Goal: Browse casually

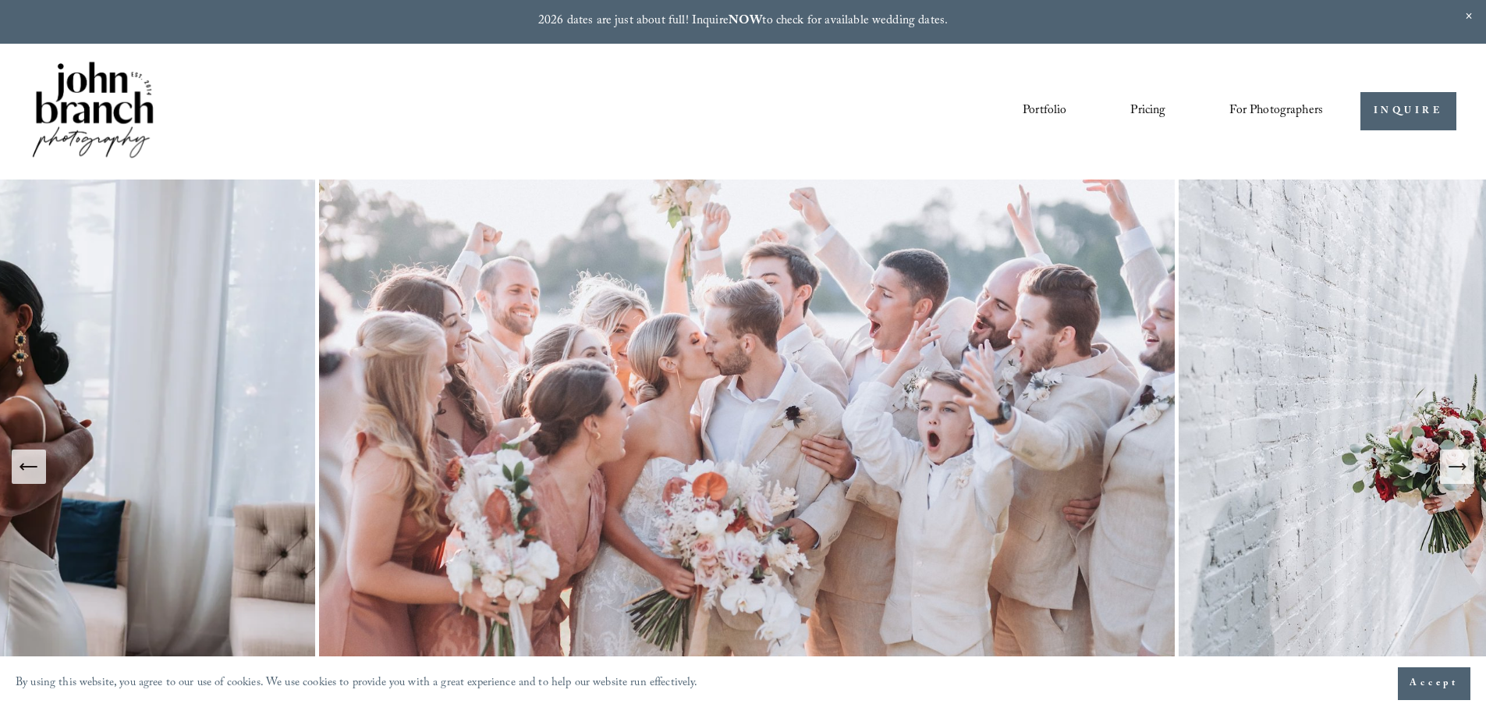
click at [1458, 471] on icon "Next Slide" at bounding box center [1457, 467] width 22 height 22
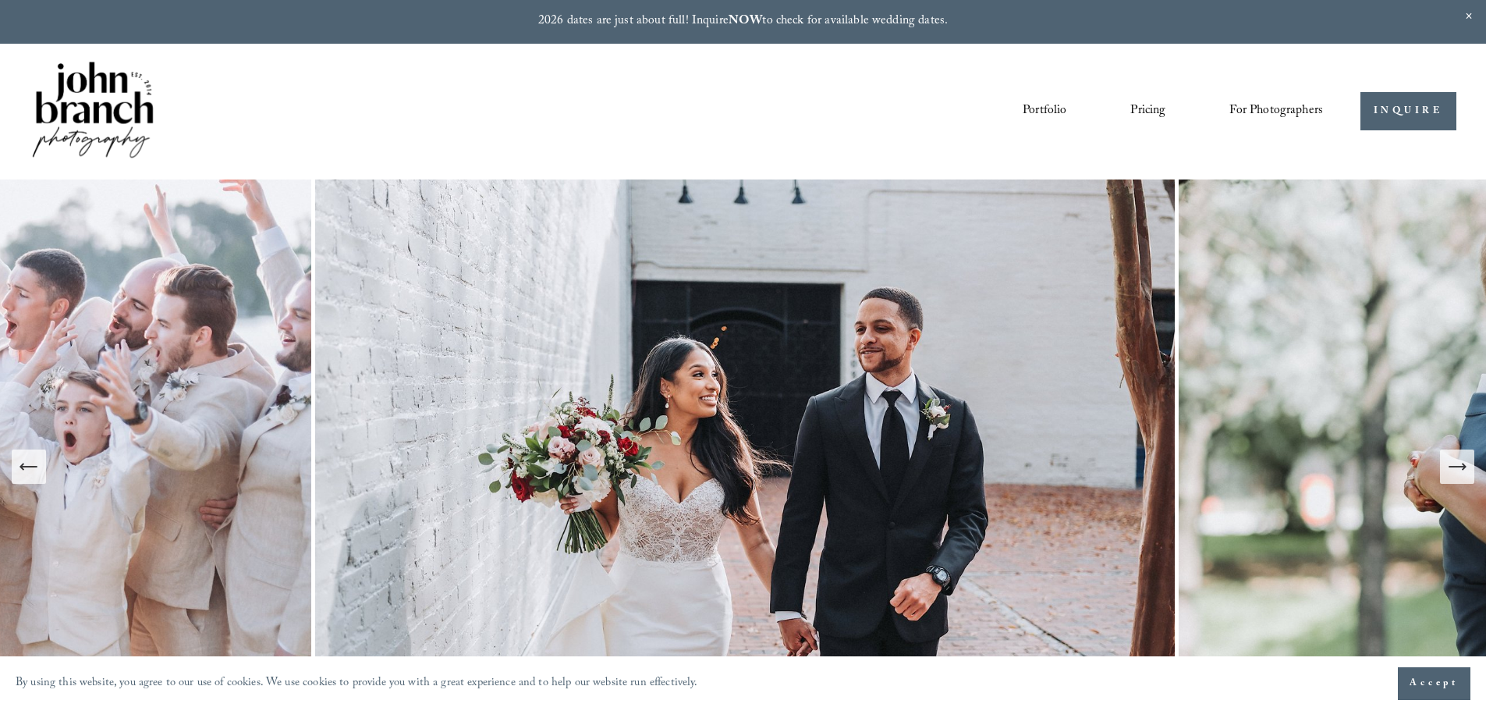
click at [1458, 471] on icon "Next Slide" at bounding box center [1457, 467] width 22 height 22
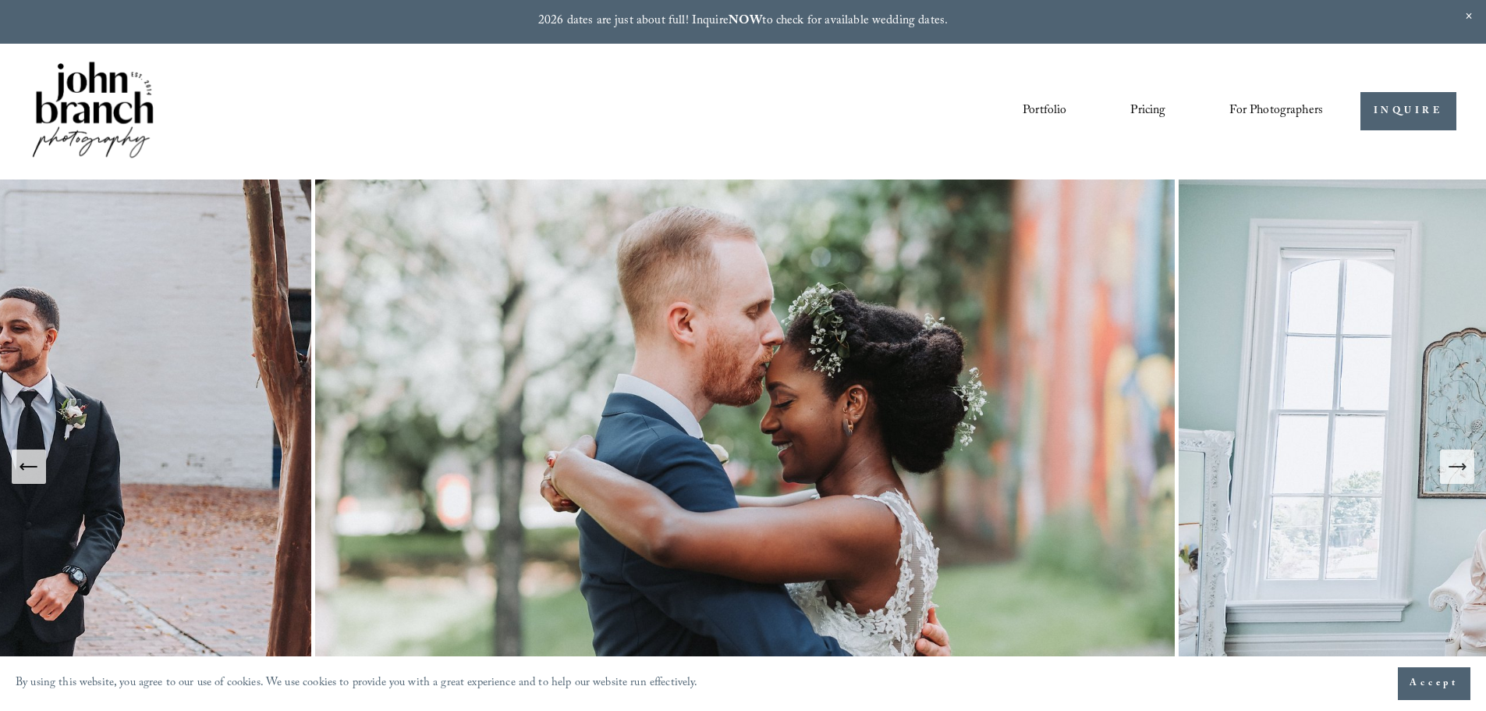
click at [1458, 471] on icon "Next Slide" at bounding box center [1457, 467] width 22 height 22
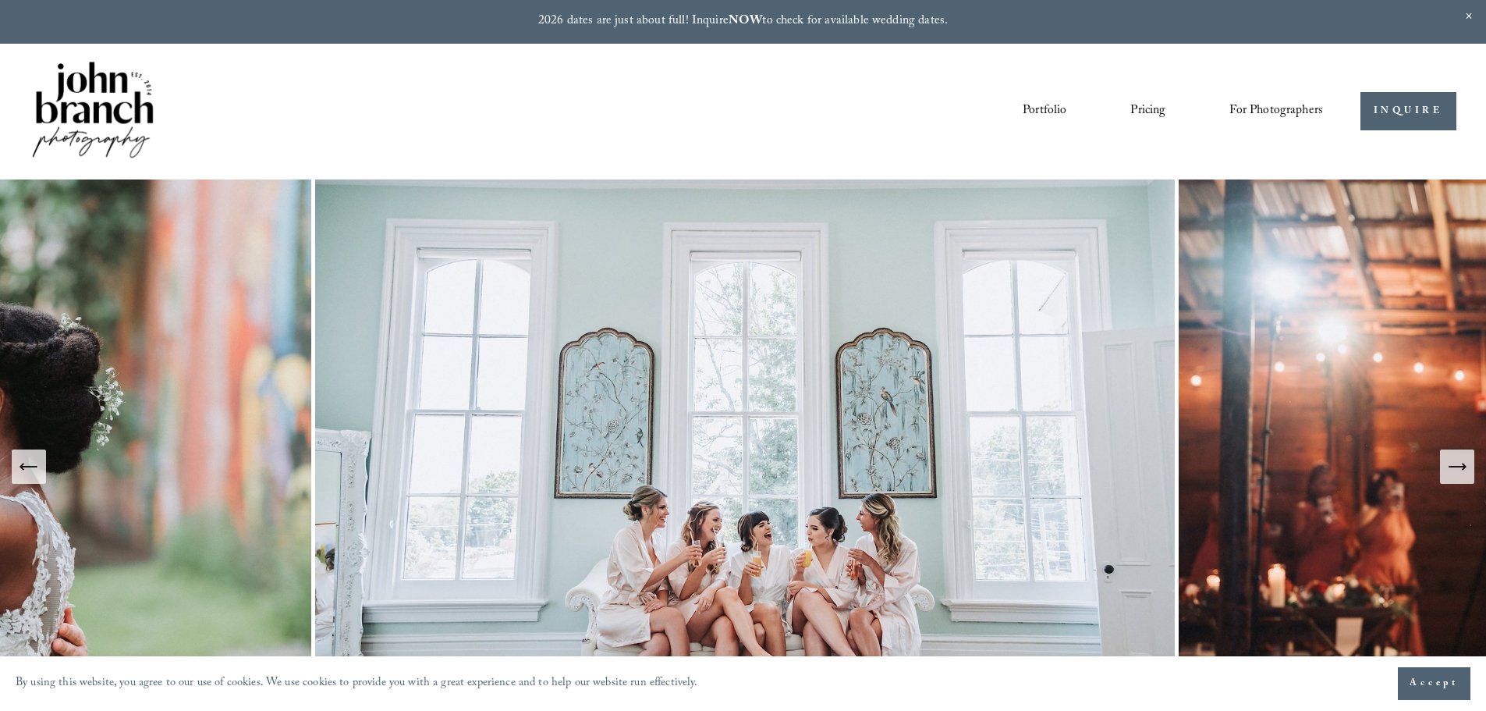
click at [1458, 471] on icon "Next Slide" at bounding box center [1457, 467] width 22 height 22
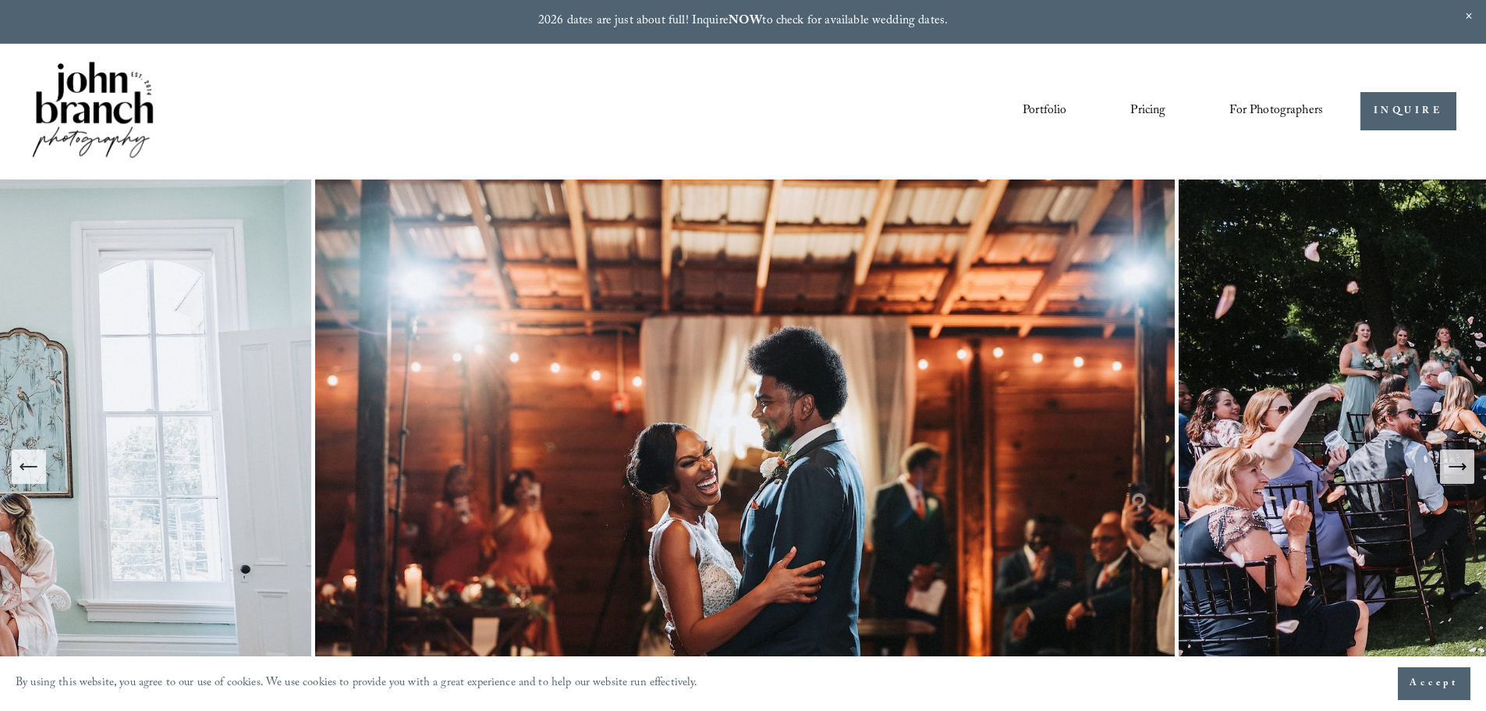
click at [1144, 99] on link "Pricing" at bounding box center [1147, 111] width 35 height 27
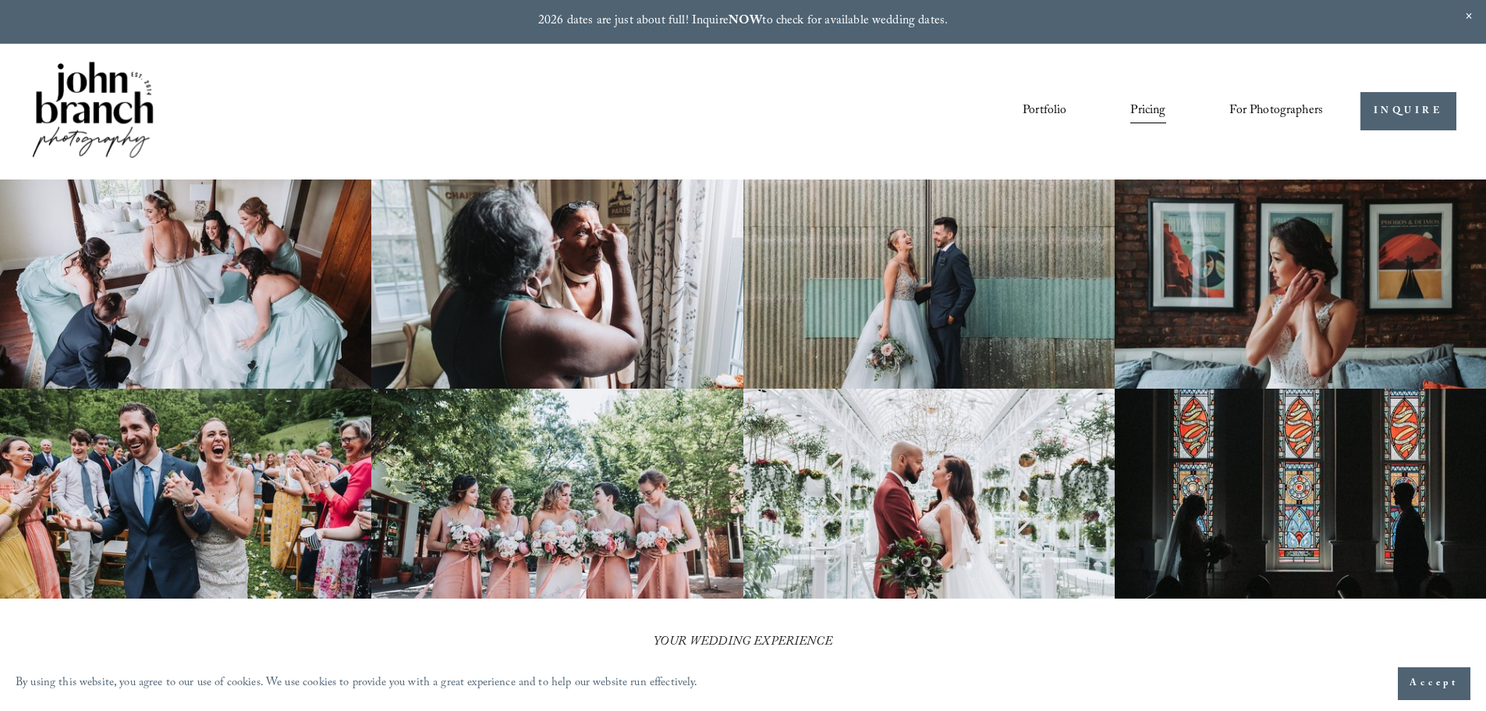
click at [1043, 112] on link "Portfolio" at bounding box center [1045, 111] width 44 height 27
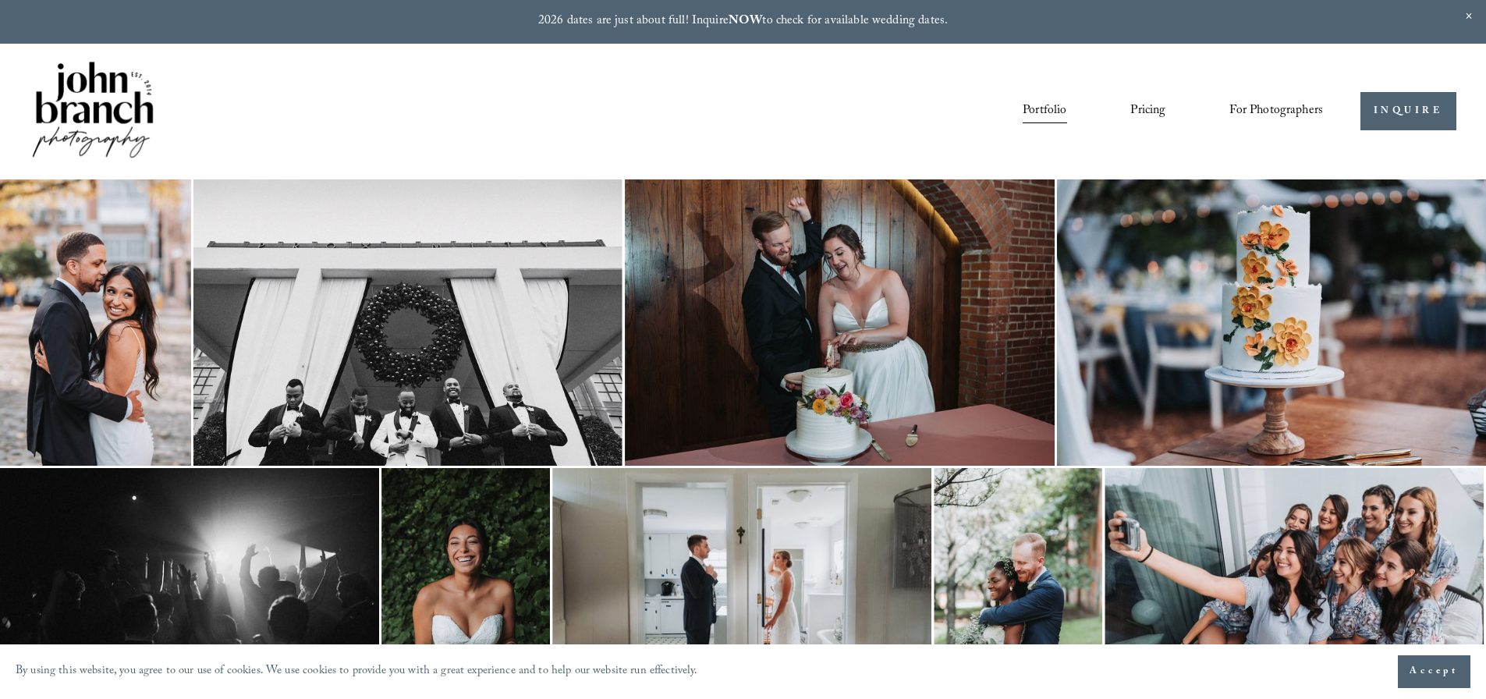
click at [136, 118] on img at bounding box center [93, 111] width 126 height 105
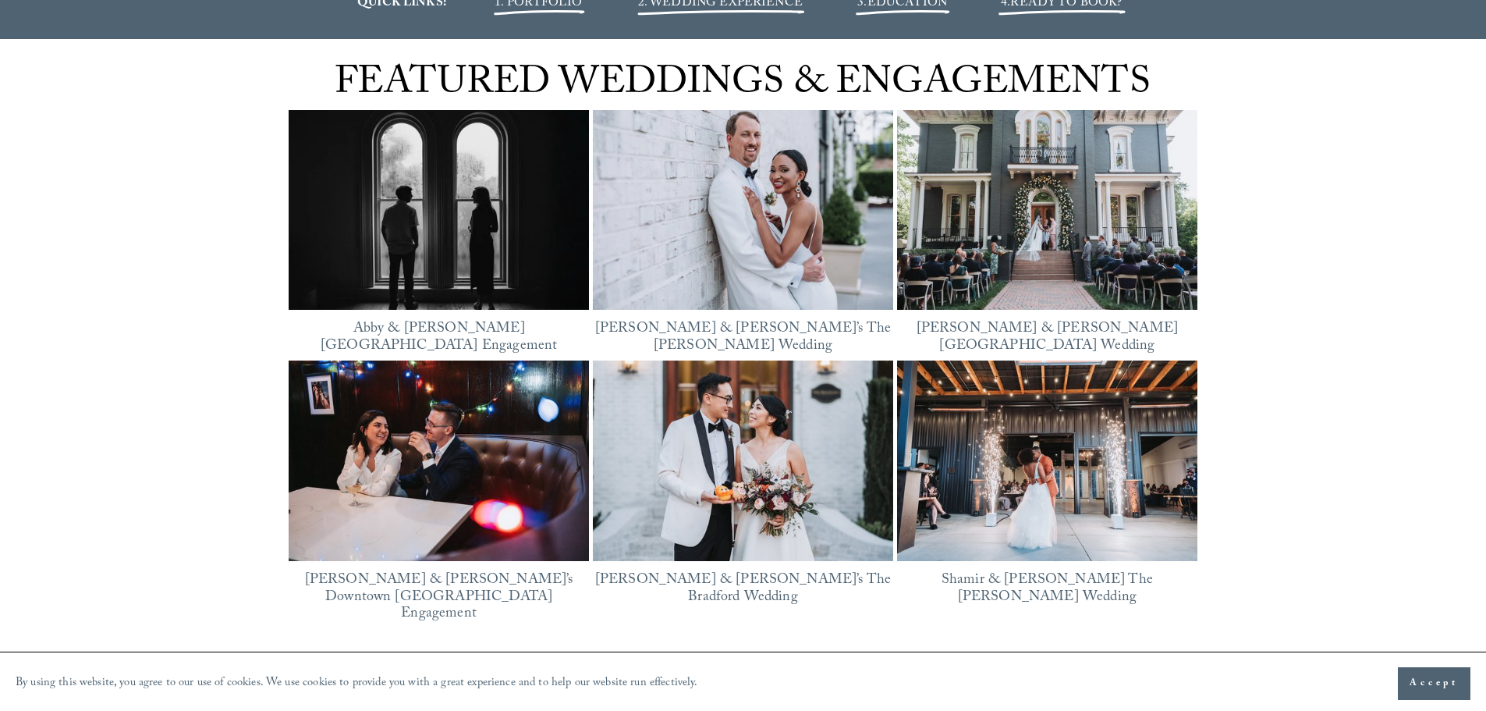
scroll to position [1794, 0]
